Goal: Task Accomplishment & Management: Complete application form

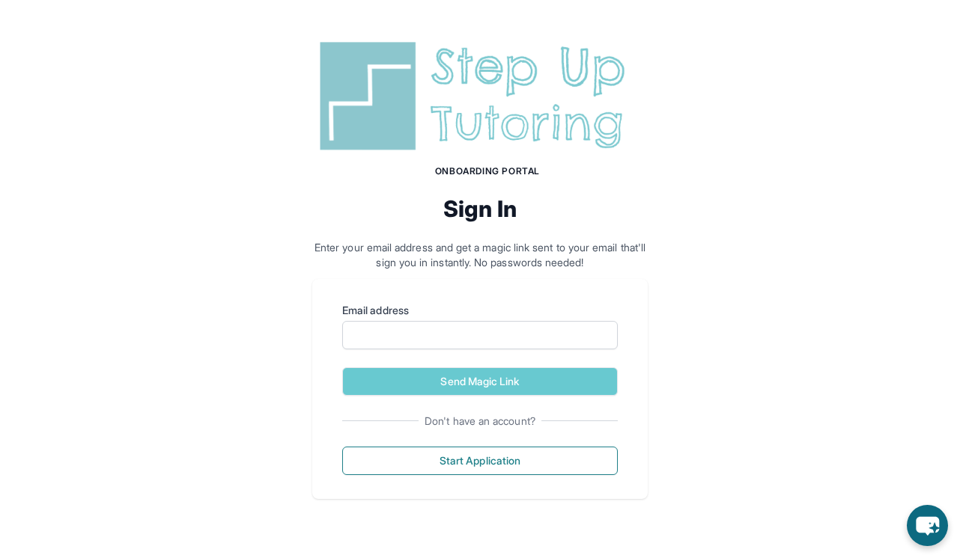
click at [458, 311] on label "Email address" at bounding box center [479, 310] width 275 height 15
click at [458, 321] on input "Email address" at bounding box center [479, 335] width 275 height 28
click at [458, 343] on input "Email address" at bounding box center [479, 335] width 275 height 28
type input "*"
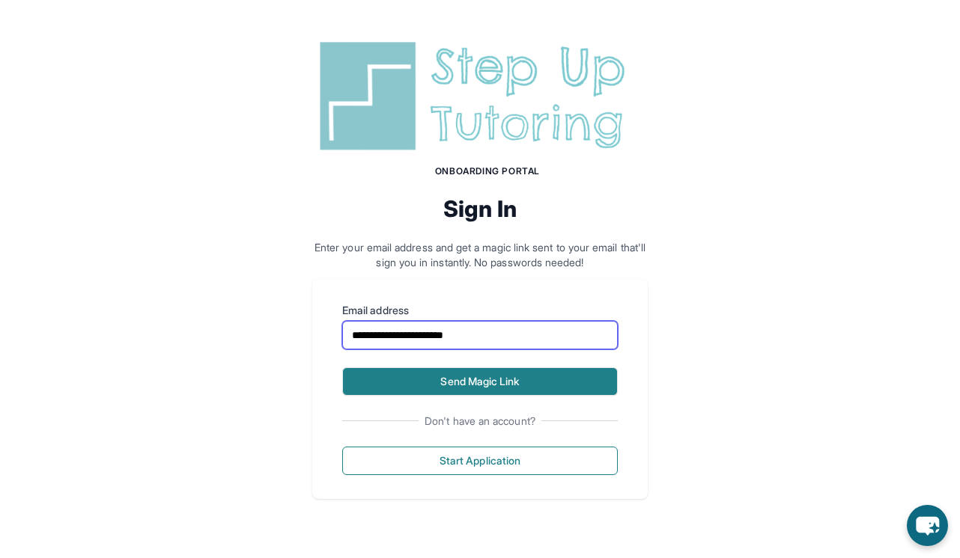
type input "**********"
click at [452, 379] on button "Send Magic Link" at bounding box center [479, 382] width 275 height 28
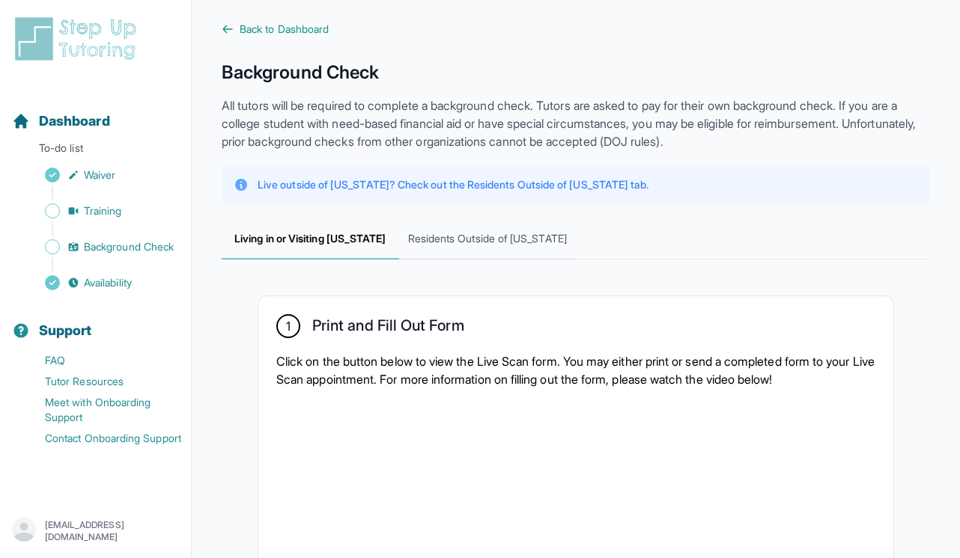
scroll to position [10, 0]
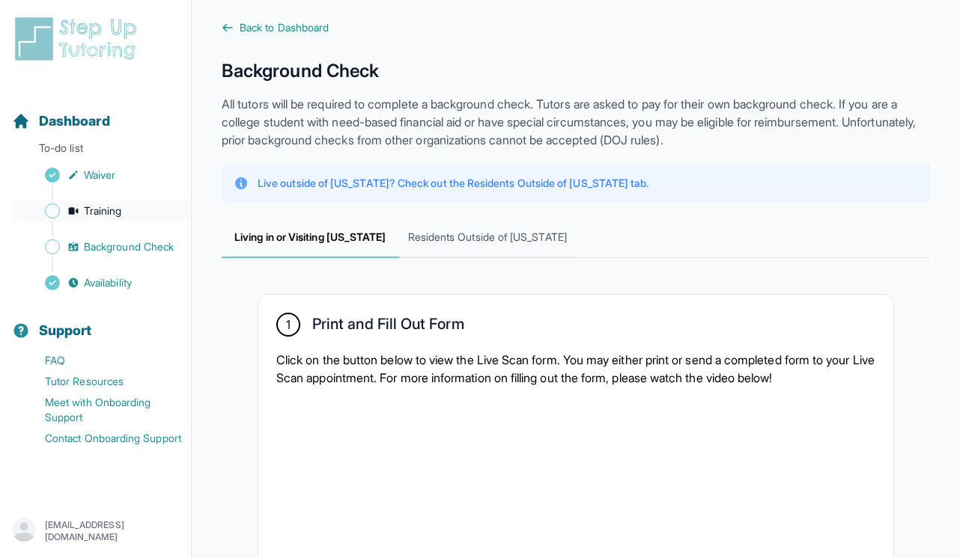
click at [96, 208] on span "Training" at bounding box center [103, 211] width 38 height 15
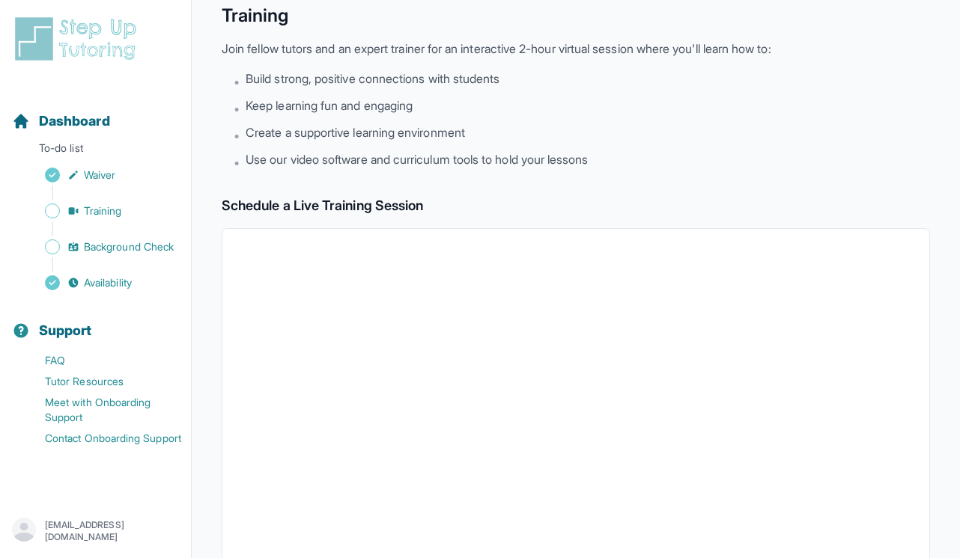
scroll to position [386, 0]
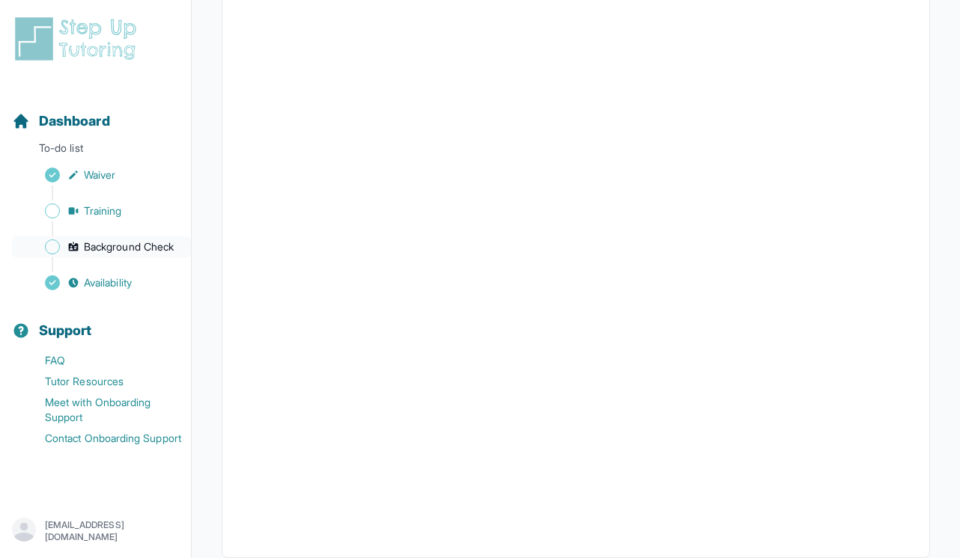
click at [146, 237] on link "Background Check" at bounding box center [101, 247] width 179 height 21
